Goal: Task Accomplishment & Management: Use online tool/utility

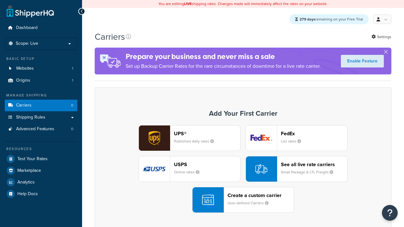
click at [189, 169] on div "USPS Online rates" at bounding box center [207, 169] width 66 height 15
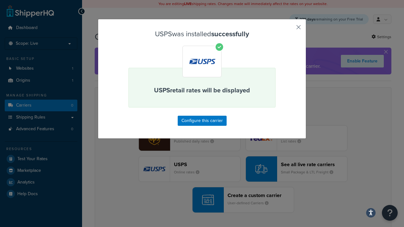
click at [289, 29] on button "button" at bounding box center [289, 30] width 2 height 2
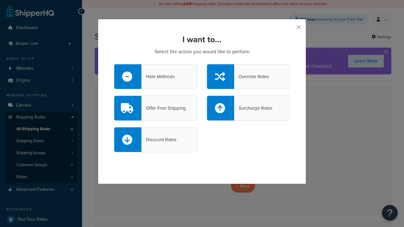
click at [248, 77] on div "Override Rates" at bounding box center [251, 76] width 35 height 9
click at [0, 0] on input "Override Rates" at bounding box center [0, 0] width 0 height 0
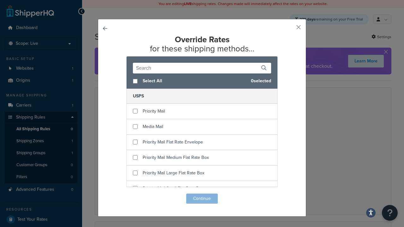
click at [192, 67] on input "text" at bounding box center [202, 68] width 138 height 11
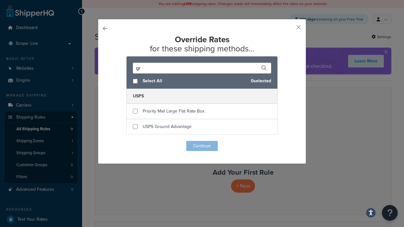
type input "gro"
